Goal: Information Seeking & Learning: Learn about a topic

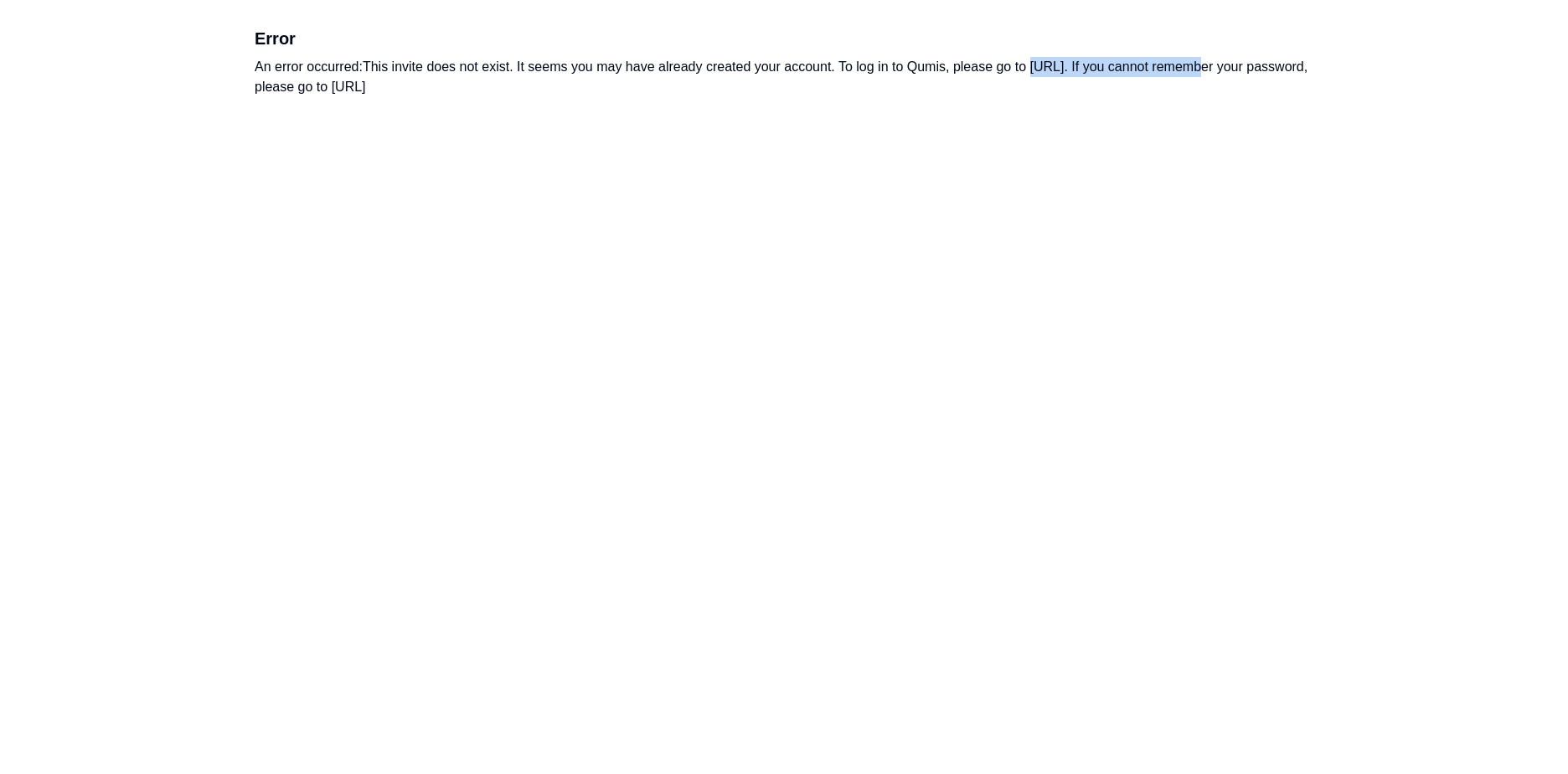
drag, startPoint x: 1190, startPoint y: 69, endPoint x: 1036, endPoint y: 66, distance: 154.0
click at [1036, 66] on div "An error occurred: This invite does not exist. It seems you may have already cr…" at bounding box center [784, 76] width 1059 height 40
copy div "[URL]"
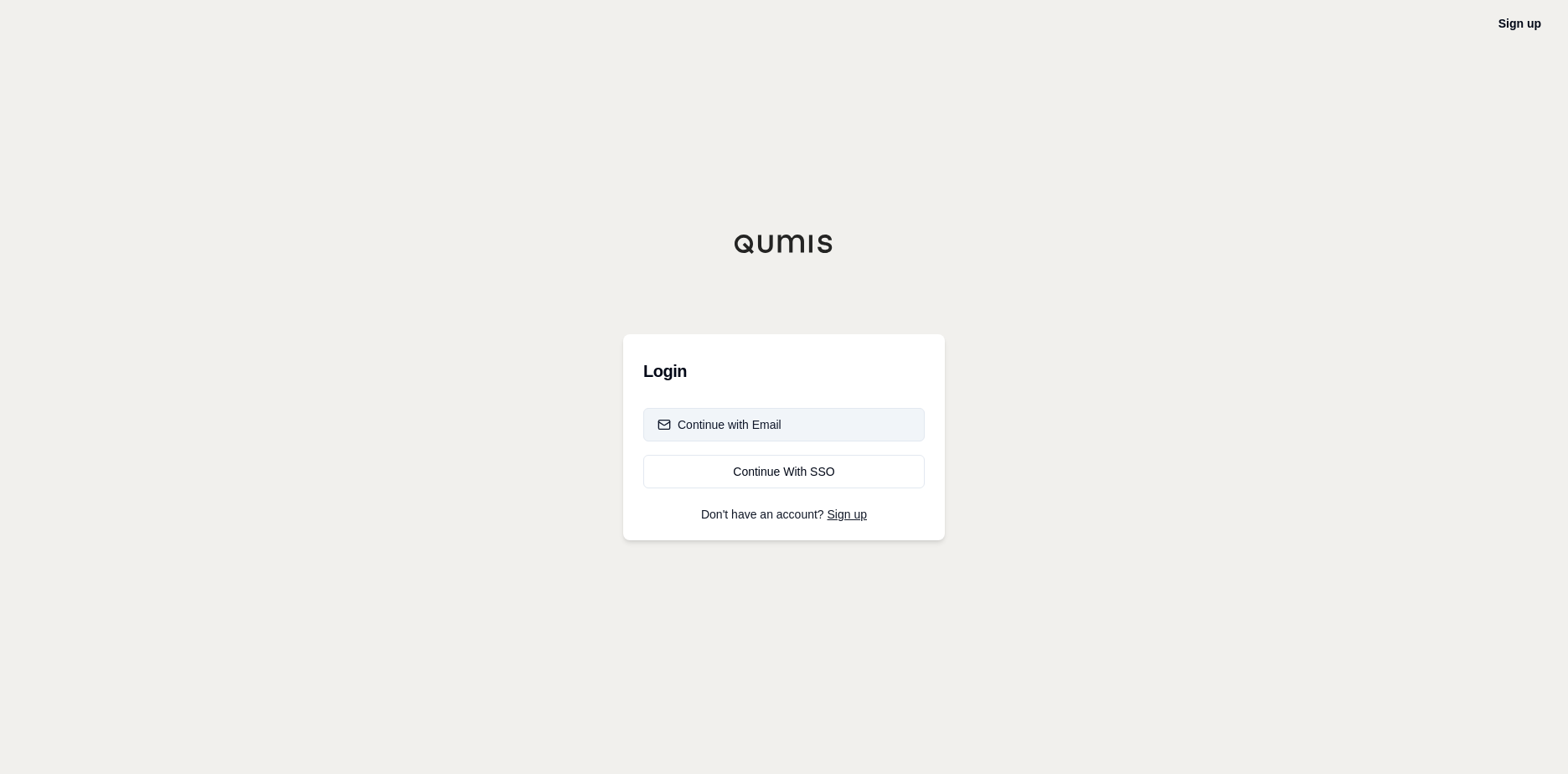
click at [742, 422] on div "Continue with Email" at bounding box center [719, 424] width 124 height 17
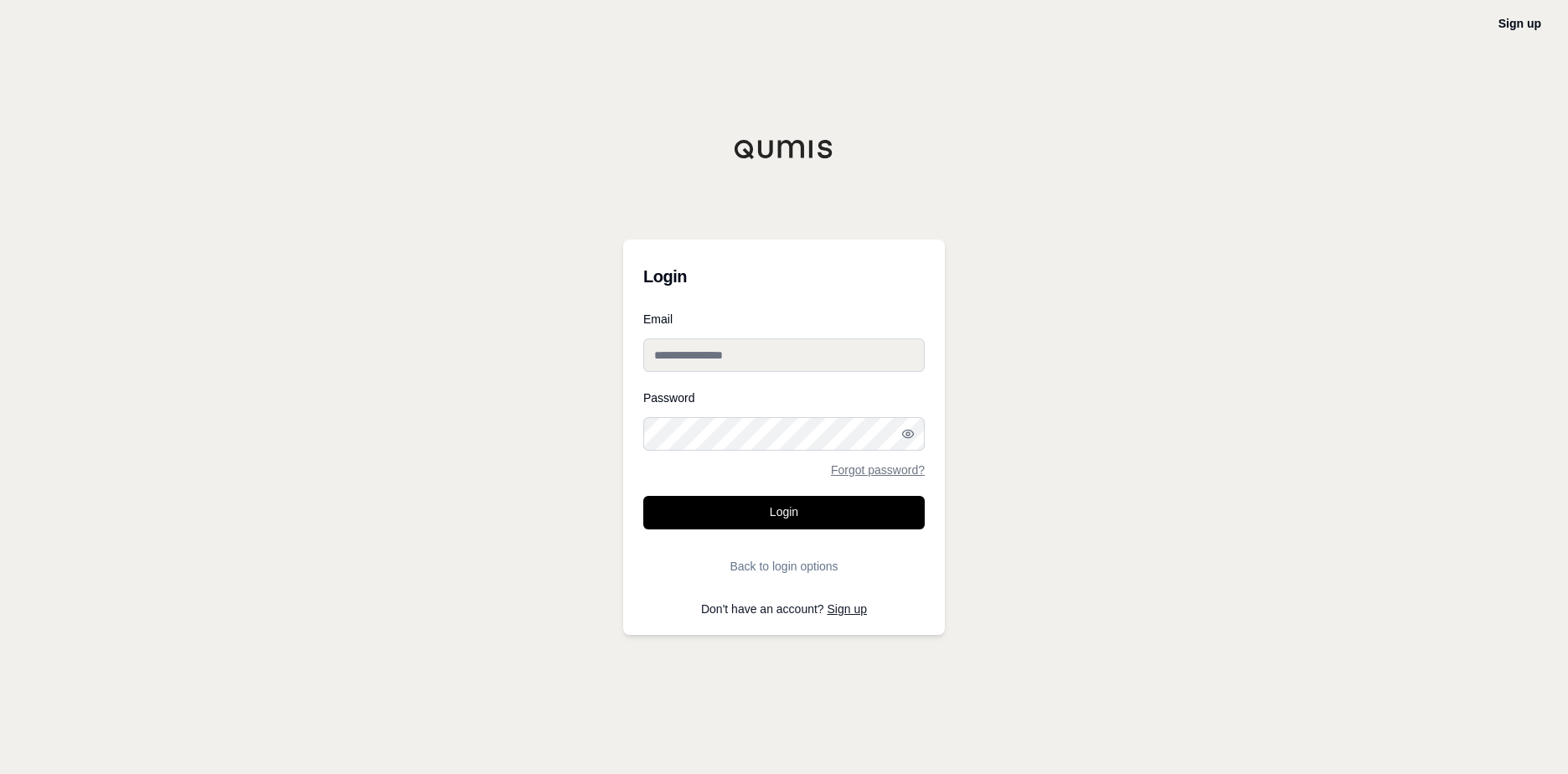
type input "**********"
click at [742, 497] on button "Login" at bounding box center [784, 513] width 282 height 34
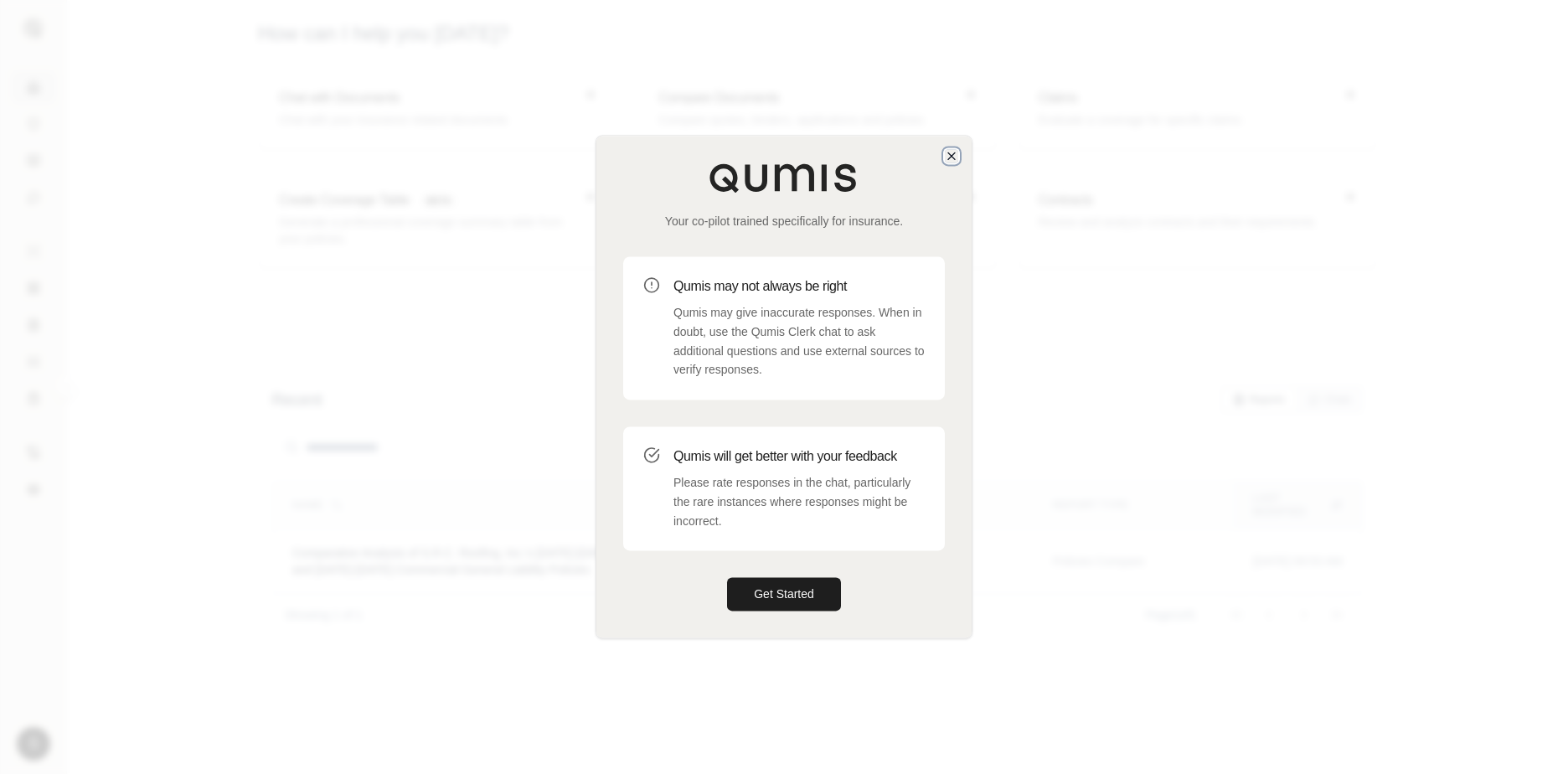
click at [951, 149] on icon "button" at bounding box center [951, 156] width 13 height 13
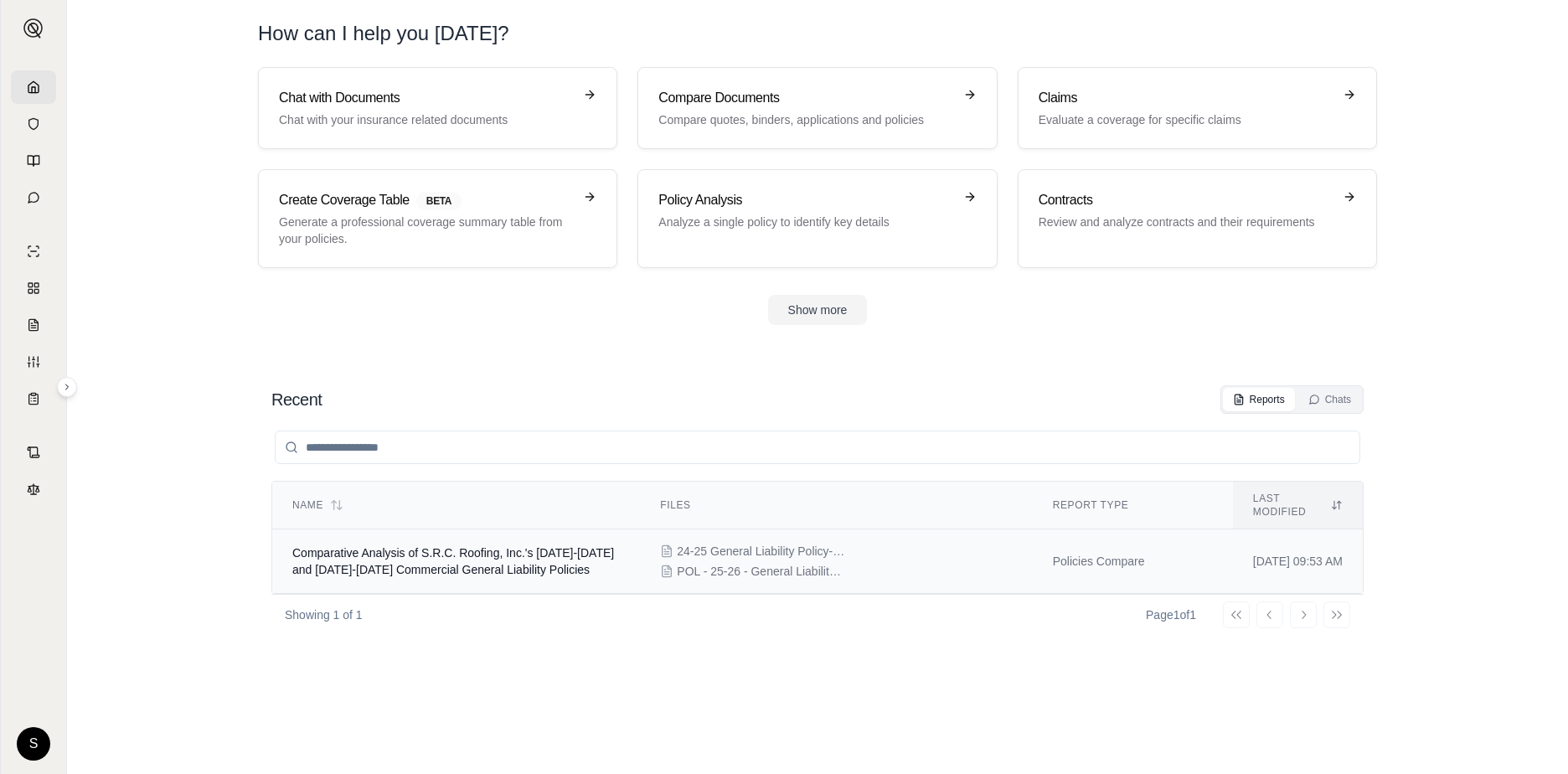
click at [429, 546] on span "Comparative Analysis of S.R.C. Roofing, Inc.'s 2024-2025 and 2025-2026 Commerci…" at bounding box center [452, 560] width 322 height 30
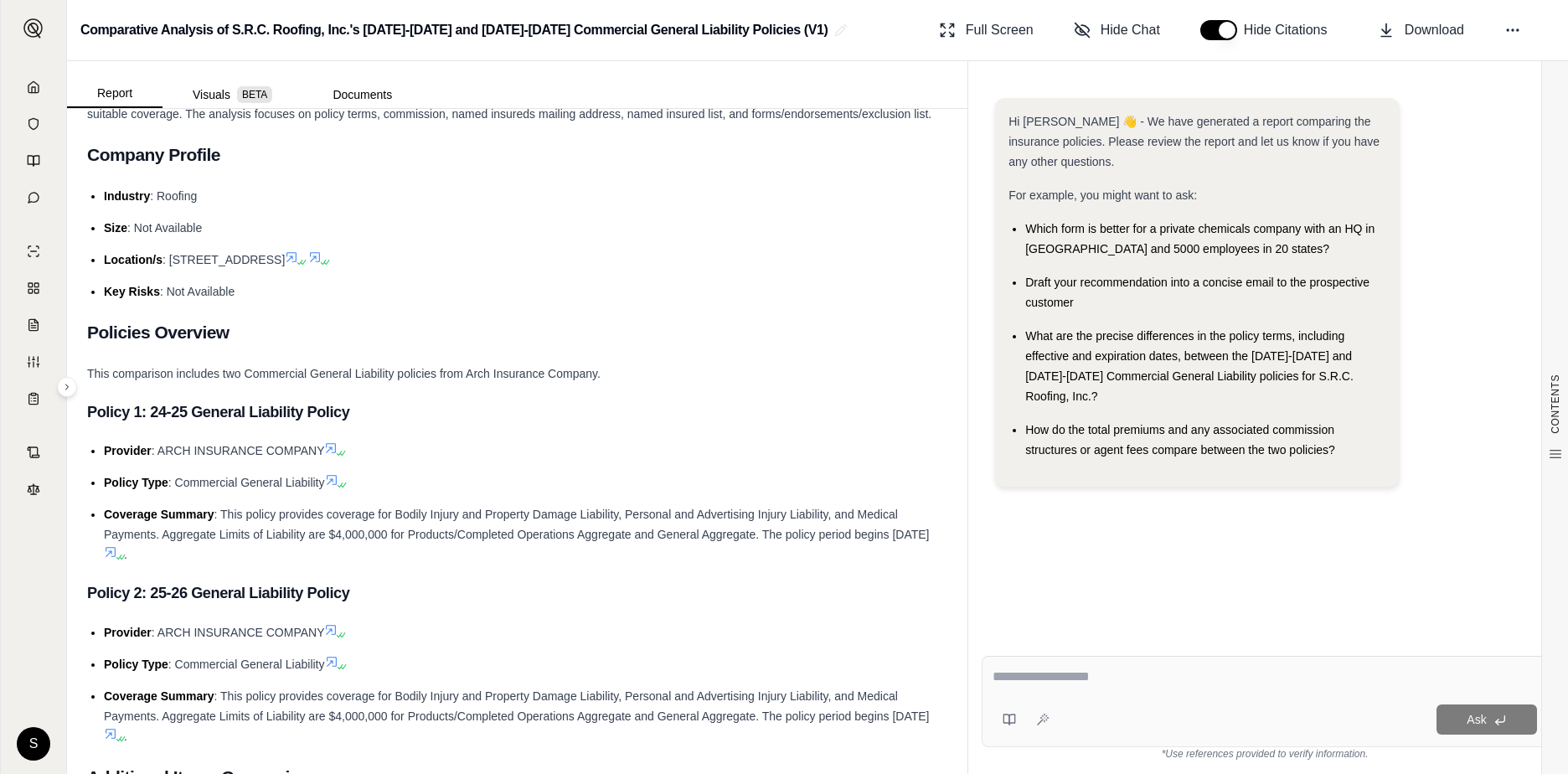
scroll to position [251, 0]
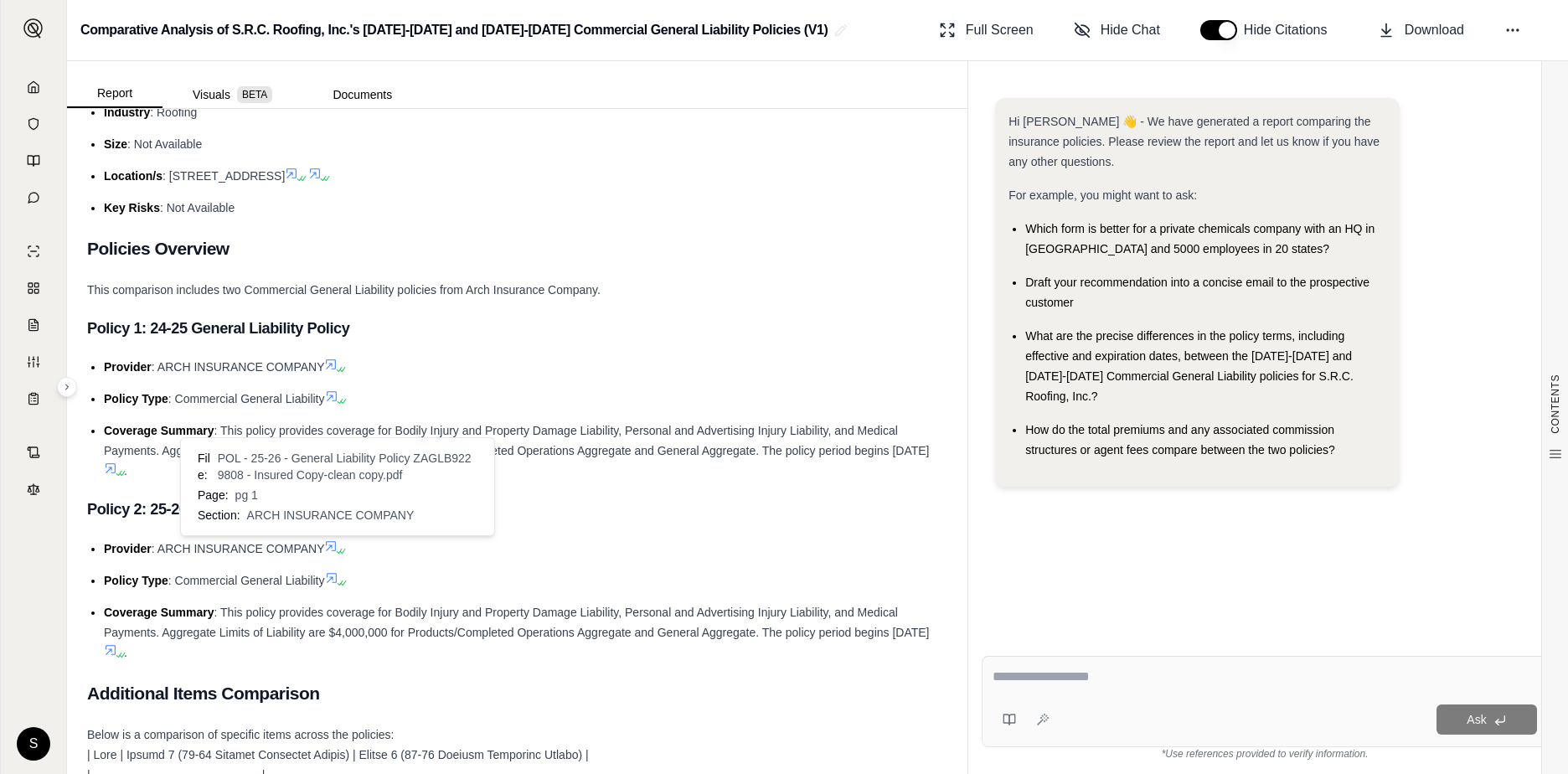
click at [344, 550] on icon at bounding box center [342, 550] width 10 height 10
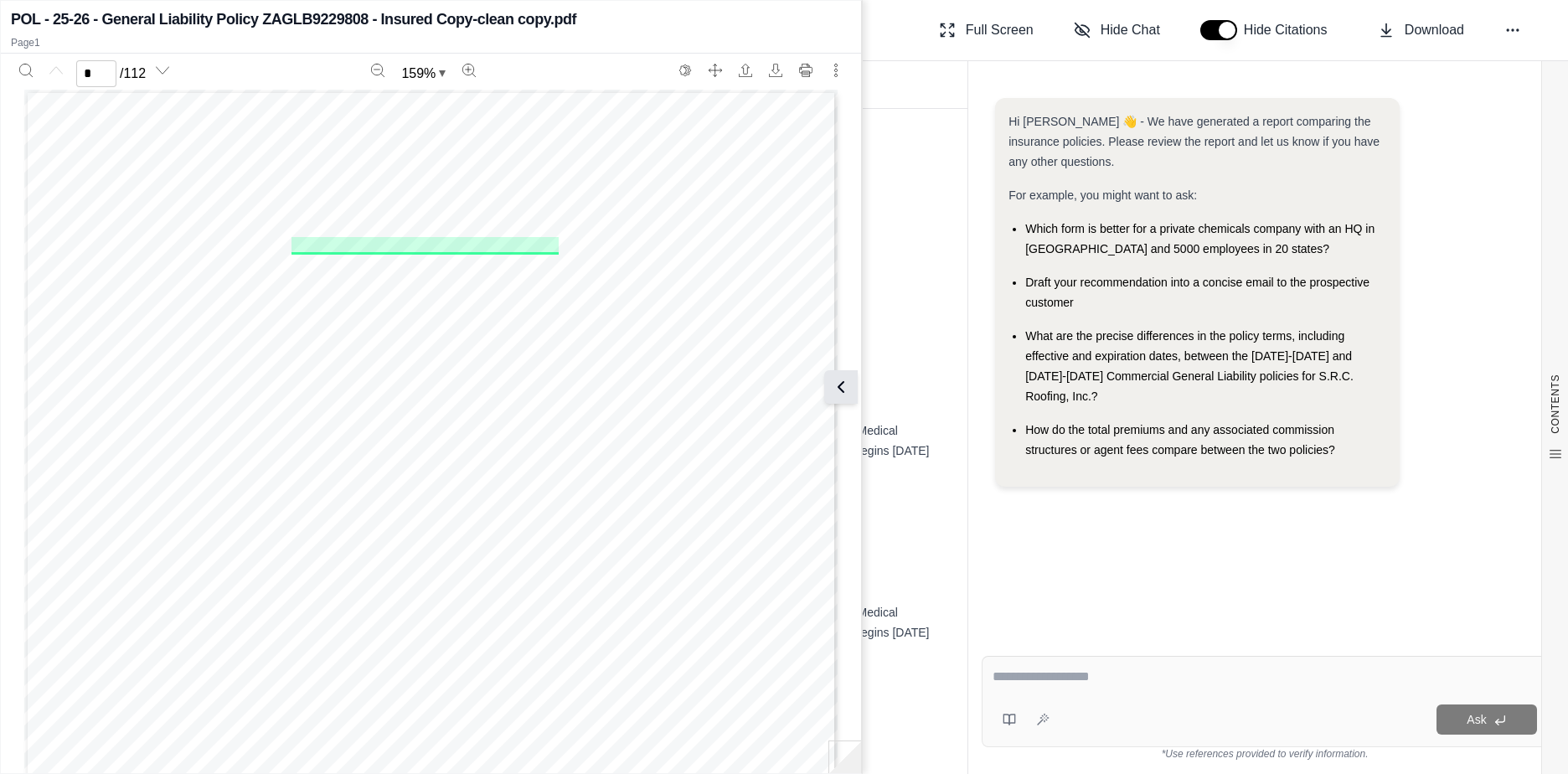
click at [843, 395] on icon at bounding box center [841, 387] width 21 height 21
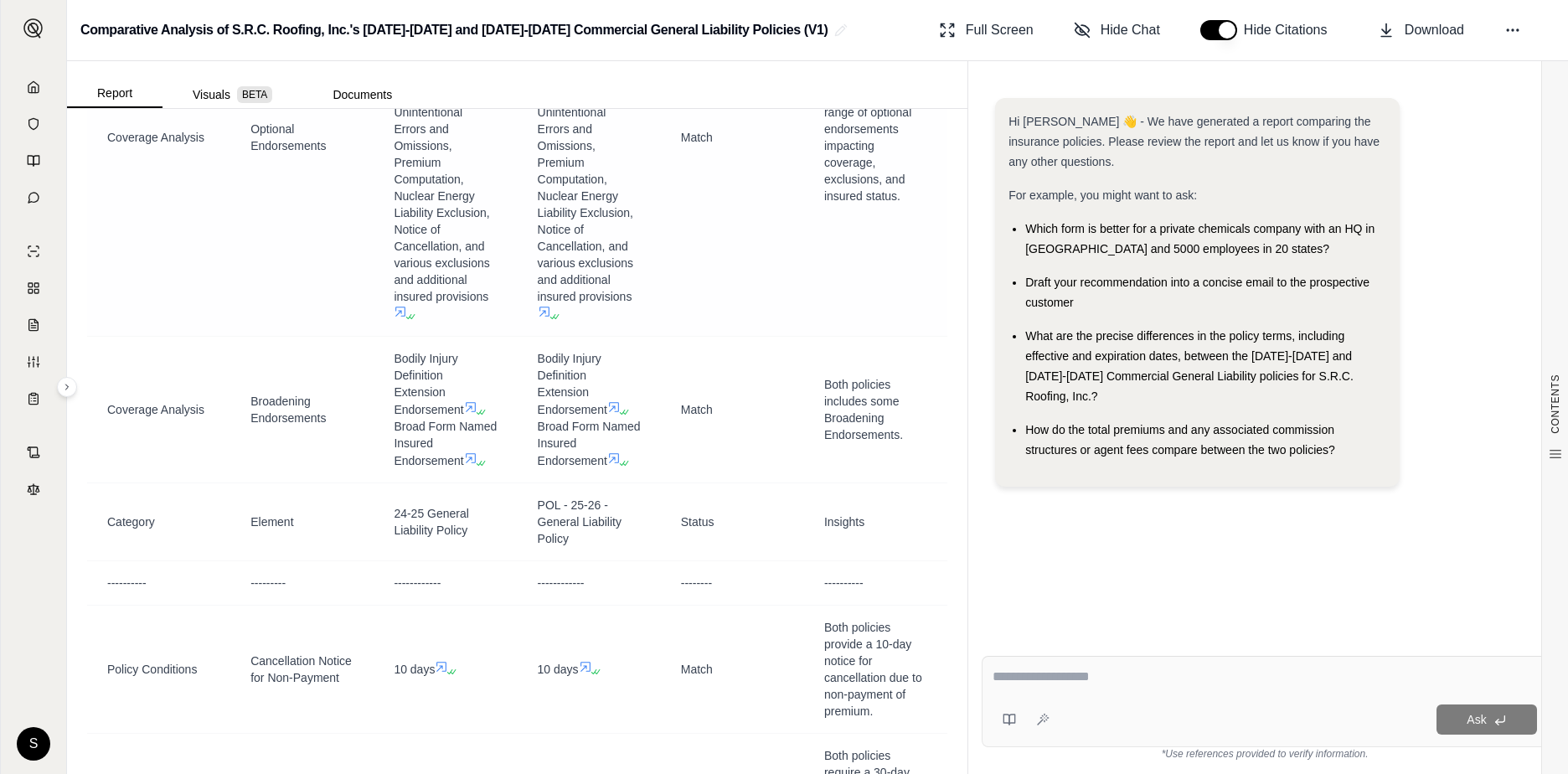
scroll to position [8792, 0]
click at [1046, 667] on textarea at bounding box center [1265, 677] width 545 height 21
type textarea "**********"
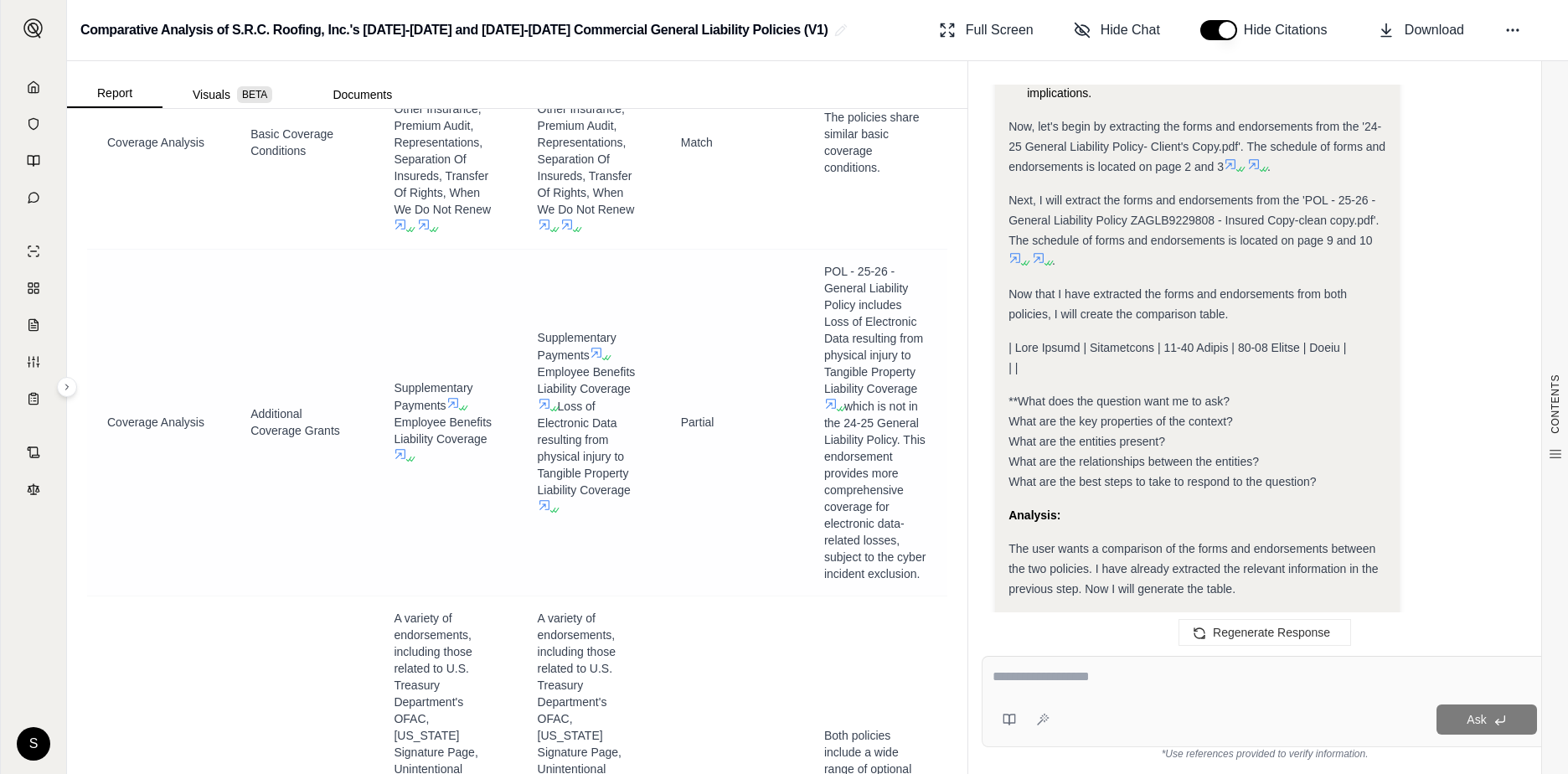
scroll to position [8122, 0]
